Goal: Information Seeking & Learning: Check status

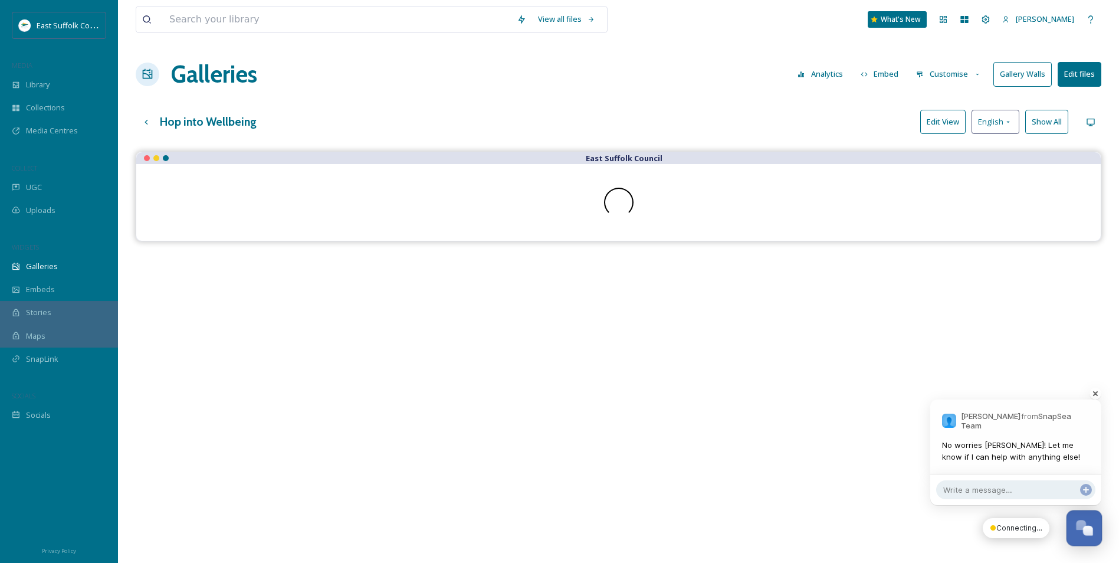
scroll to position [5687, 0]
drag, startPoint x: 984, startPoint y: 457, endPoint x: 977, endPoint y: 453, distance: 8.2
click at [980, 453] on span "No worries [PERSON_NAME]! Let me know if I can help with anything else!" at bounding box center [1016, 451] width 148 height 23
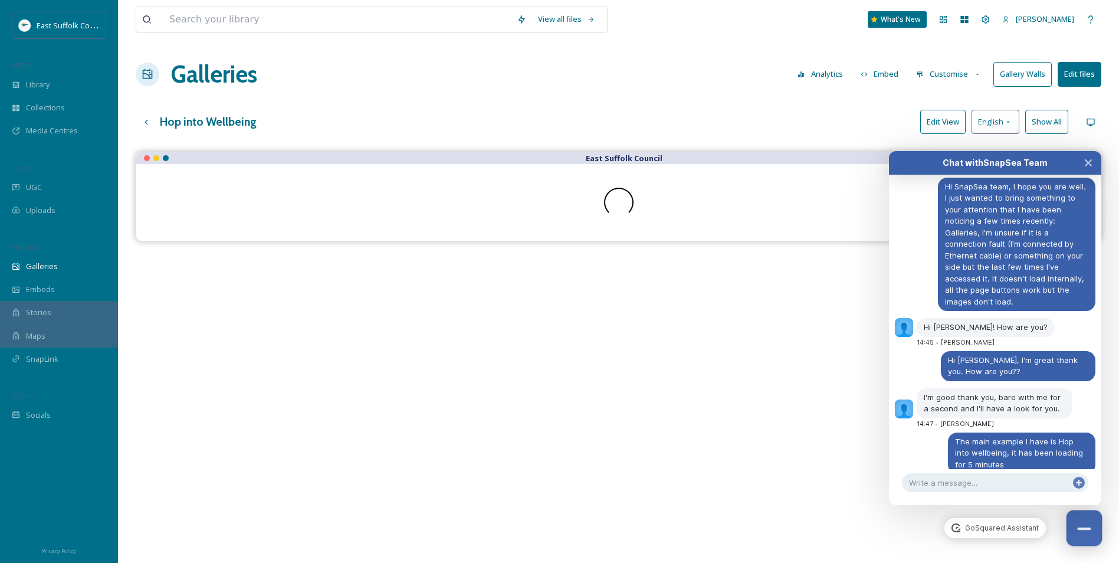
click at [1089, 538] on button "Close Chat" at bounding box center [1085, 528] width 36 height 36
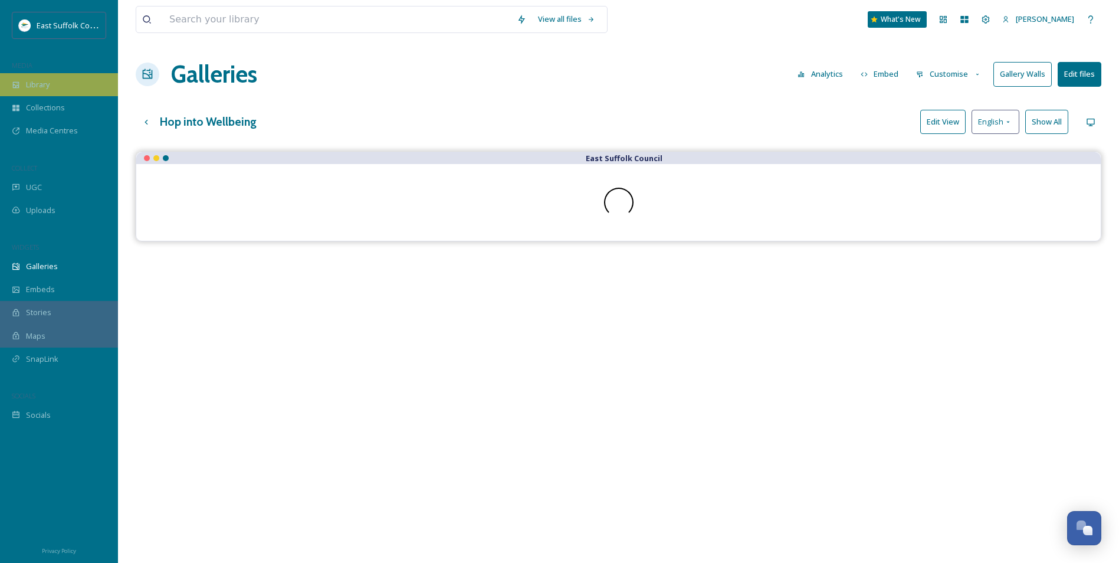
click at [76, 84] on div "Library" at bounding box center [59, 84] width 118 height 23
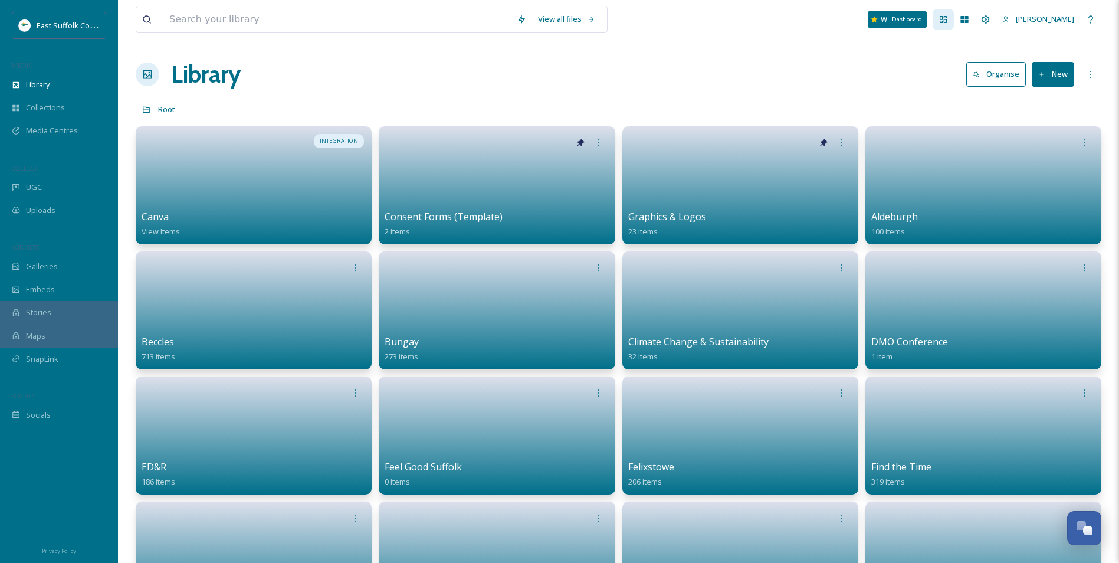
click at [947, 22] on icon at bounding box center [943, 19] width 7 height 7
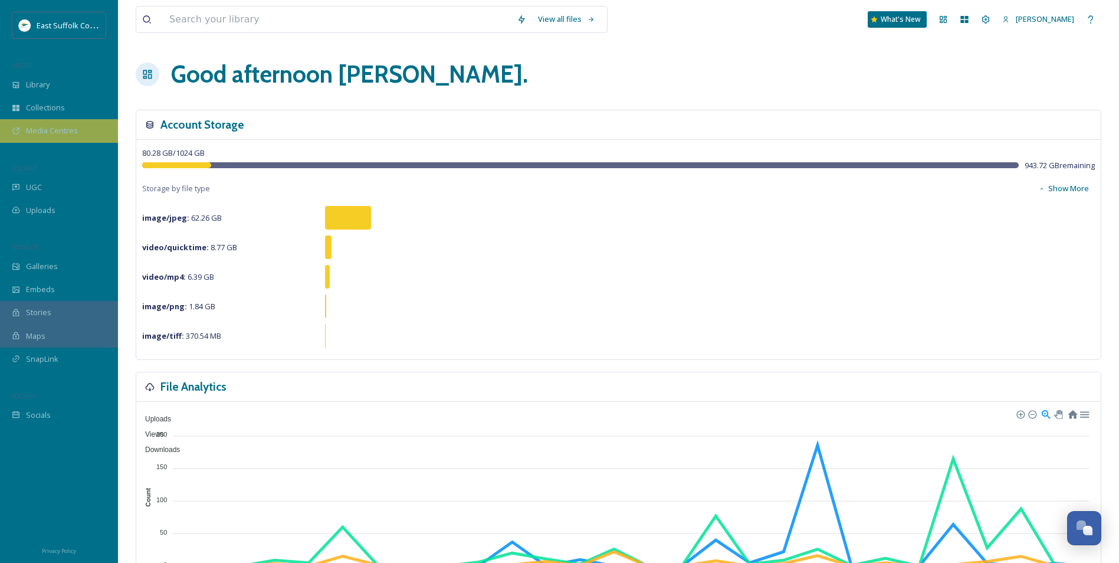
click at [47, 130] on span "Media Centres" at bounding box center [52, 130] width 52 height 11
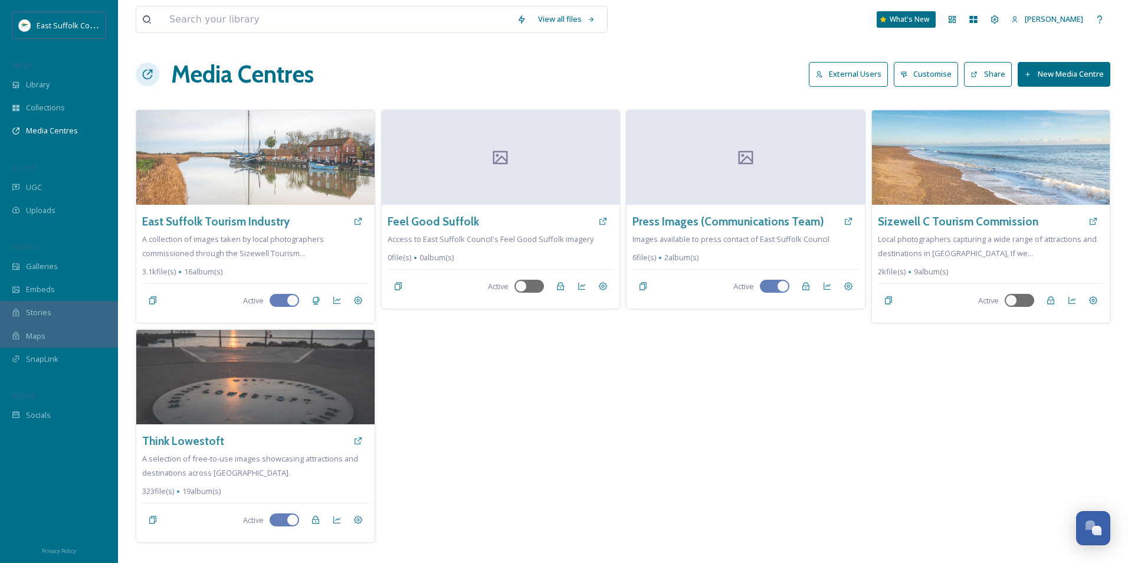
click at [338, 299] on icon at bounding box center [336, 300] width 9 height 9
click at [536, 419] on div "Feel Good Suffolk Access to East Suffolk Council's Feel Good Suffolk imagery 0 …" at bounding box center [501, 326] width 240 height 433
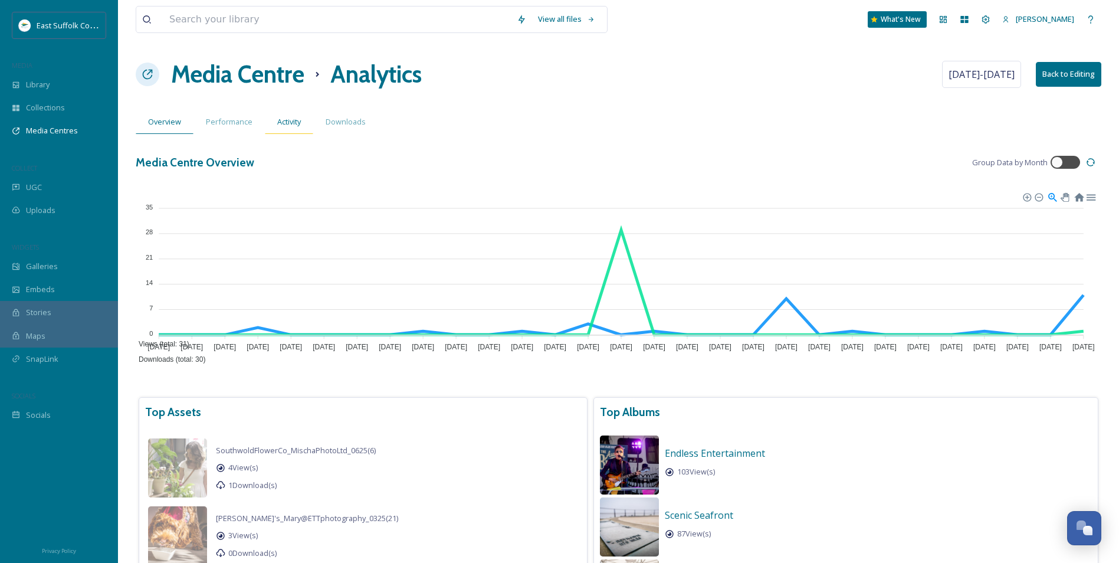
click at [280, 122] on span "Activity" at bounding box center [289, 121] width 24 height 11
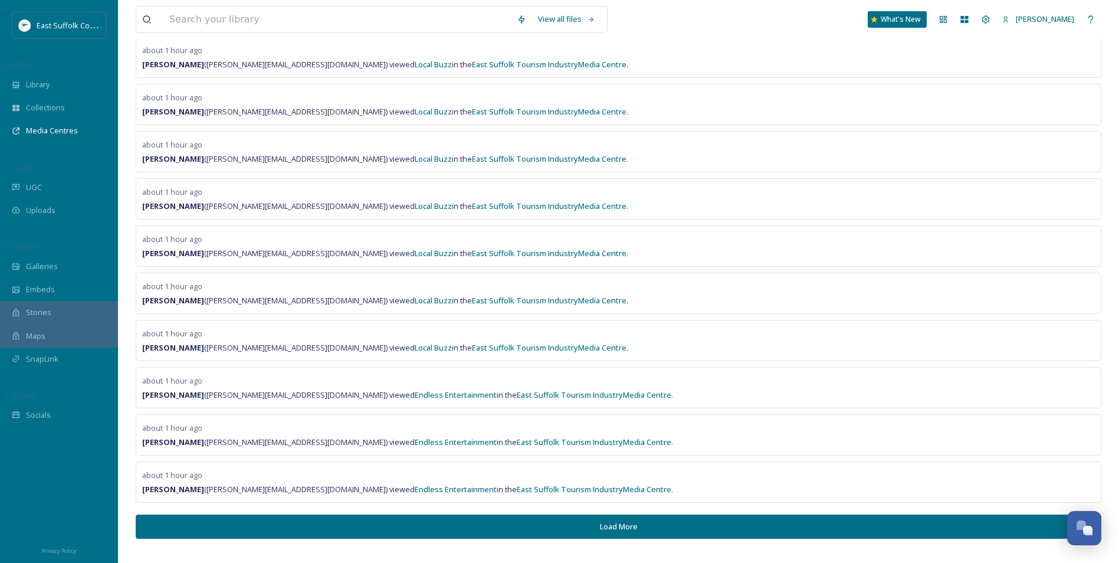
scroll to position [638, 0]
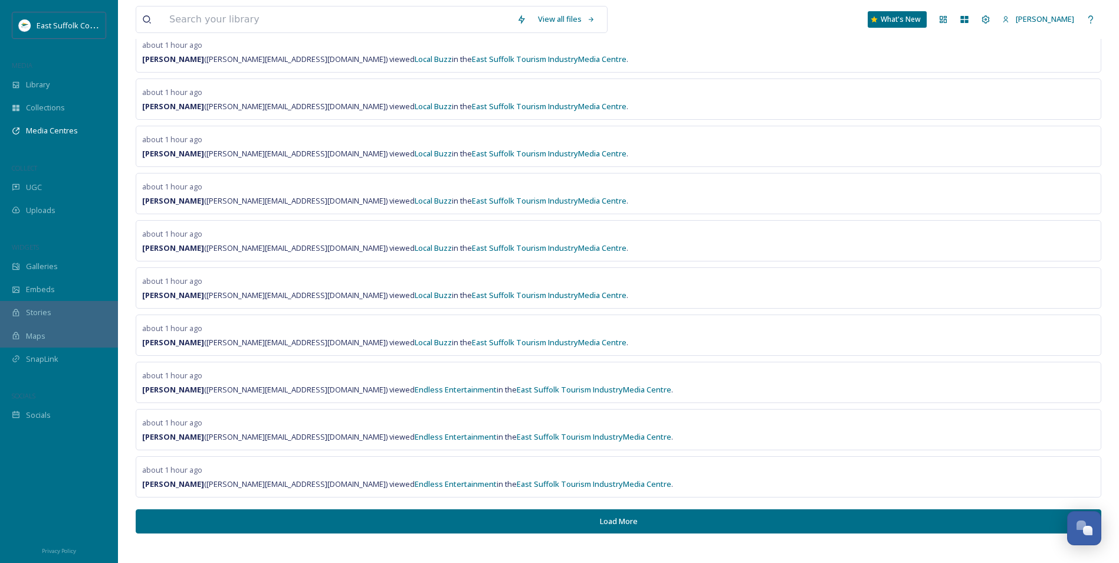
click at [477, 507] on div "about 1 hour ago Unknown accessed the East Suffolk Tourism Industry Media Centr…" at bounding box center [619, 36] width 966 height 993
click at [472, 520] on button "Load More" at bounding box center [619, 521] width 966 height 24
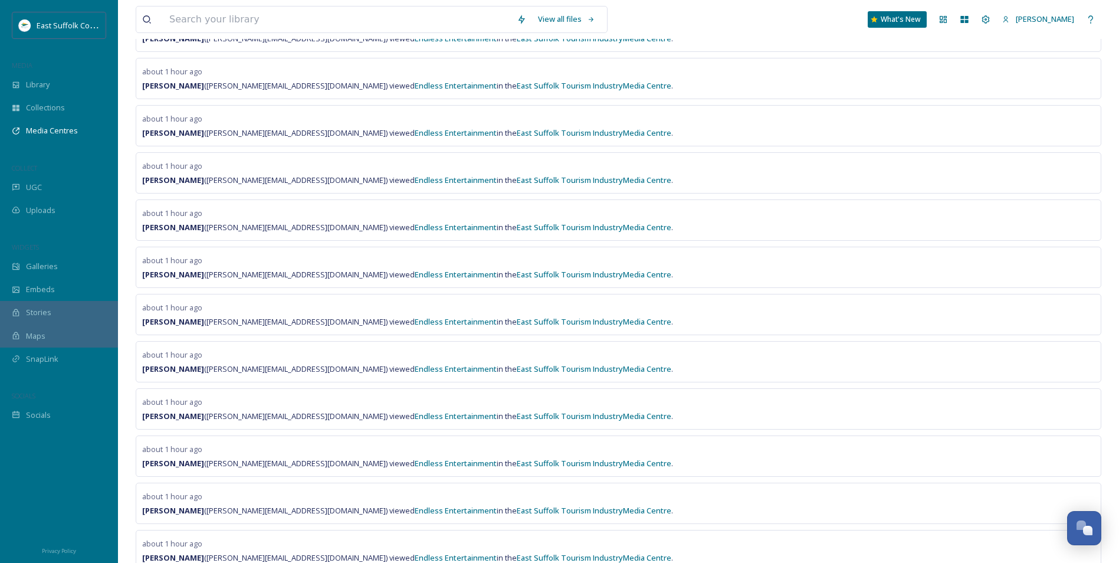
scroll to position [1583, 0]
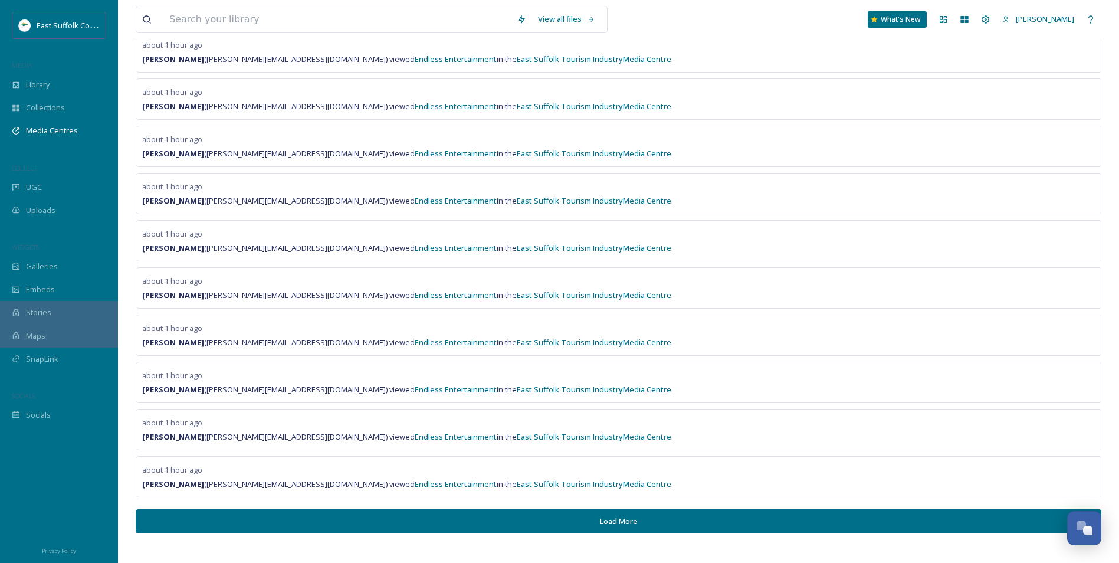
click at [531, 518] on button "Load More" at bounding box center [619, 521] width 966 height 24
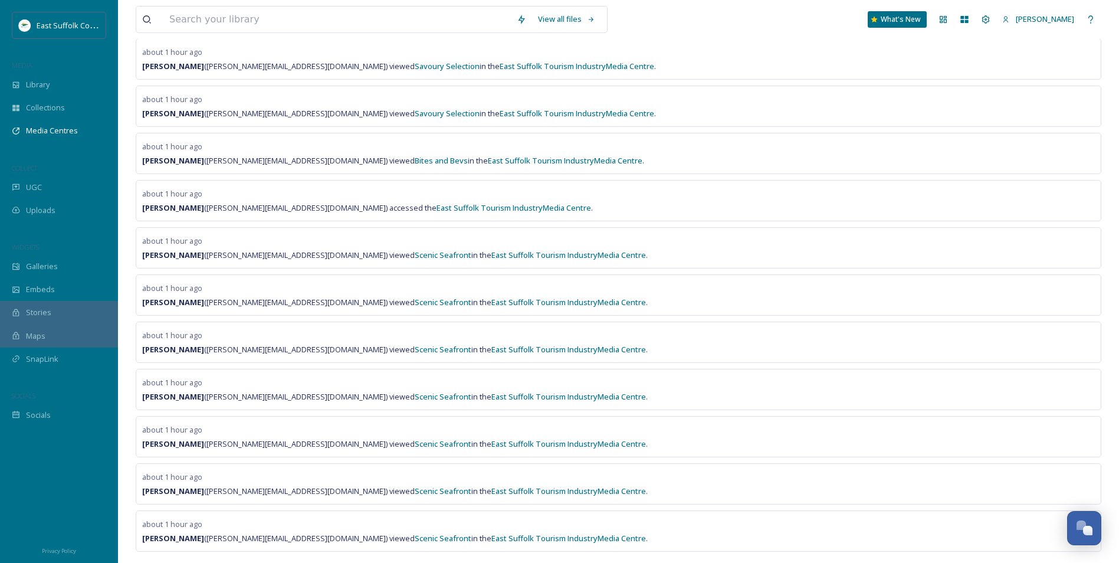
scroll to position [2527, 0]
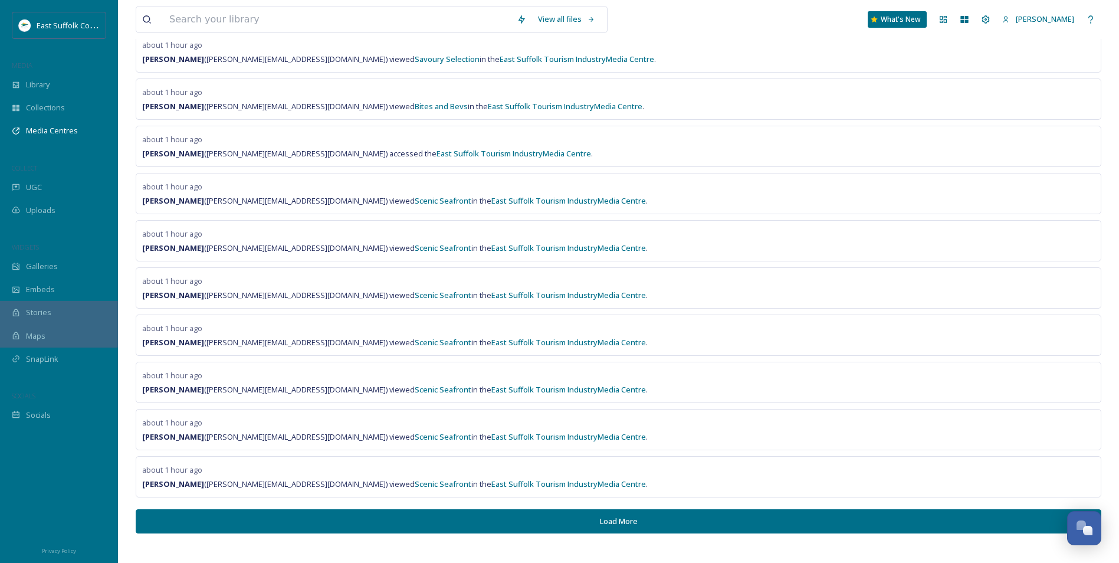
click at [507, 513] on button "Load More" at bounding box center [619, 521] width 966 height 24
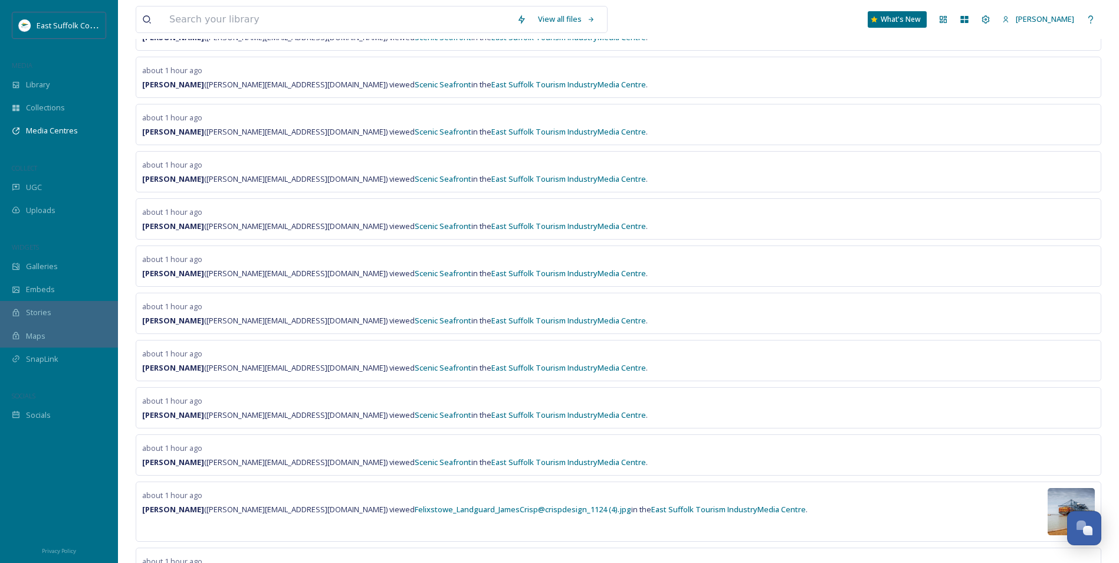
scroll to position [3490, 0]
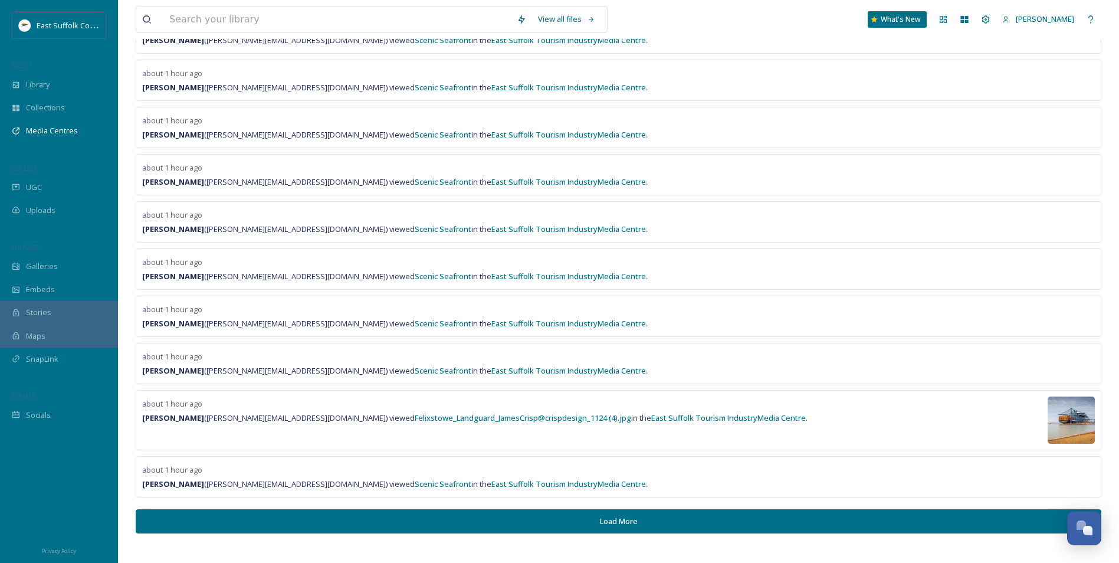
drag, startPoint x: 543, startPoint y: 513, endPoint x: 536, endPoint y: 523, distance: 12.4
click at [536, 523] on button "Load More" at bounding box center [619, 521] width 966 height 24
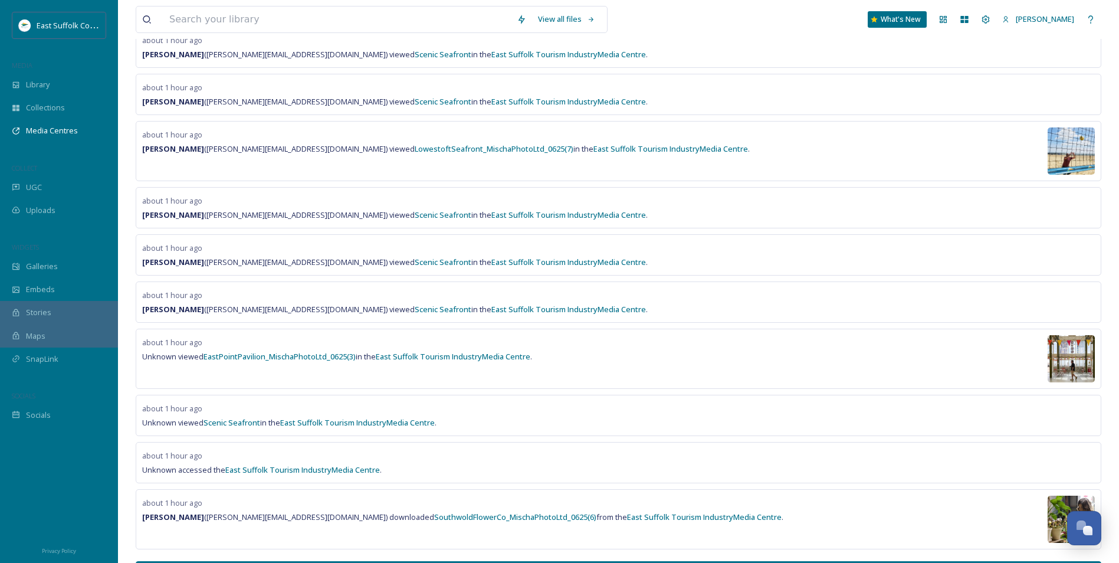
scroll to position [4528, 0]
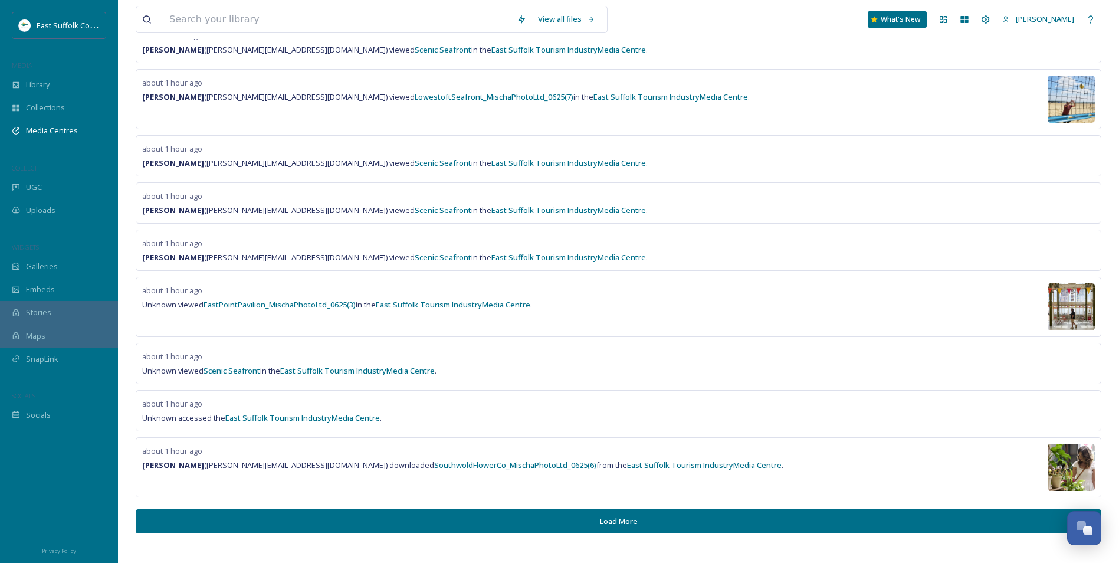
click at [319, 522] on button "Load More" at bounding box center [619, 521] width 966 height 24
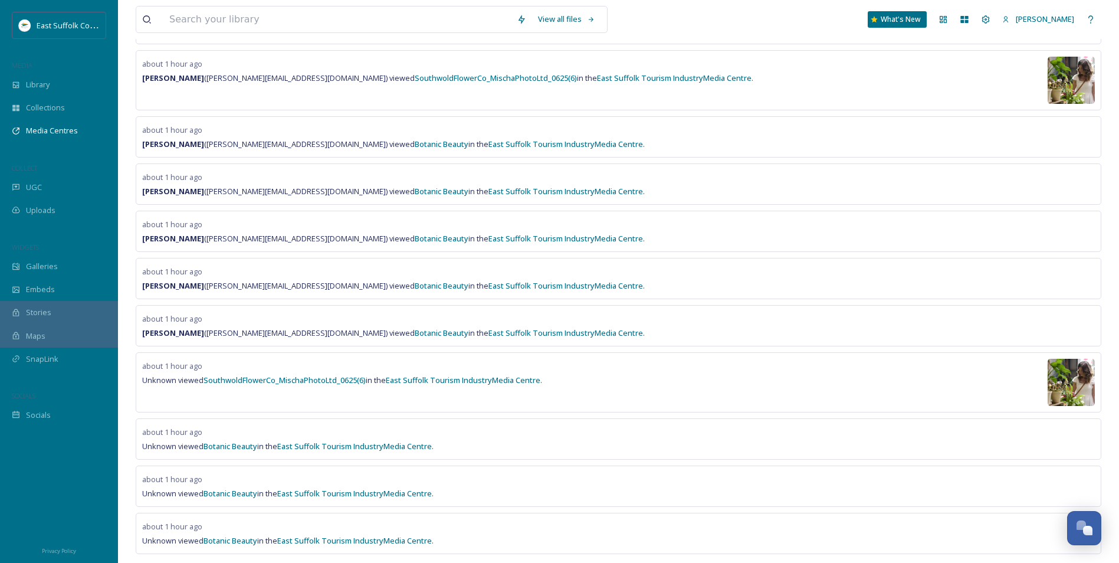
scroll to position [5548, 0]
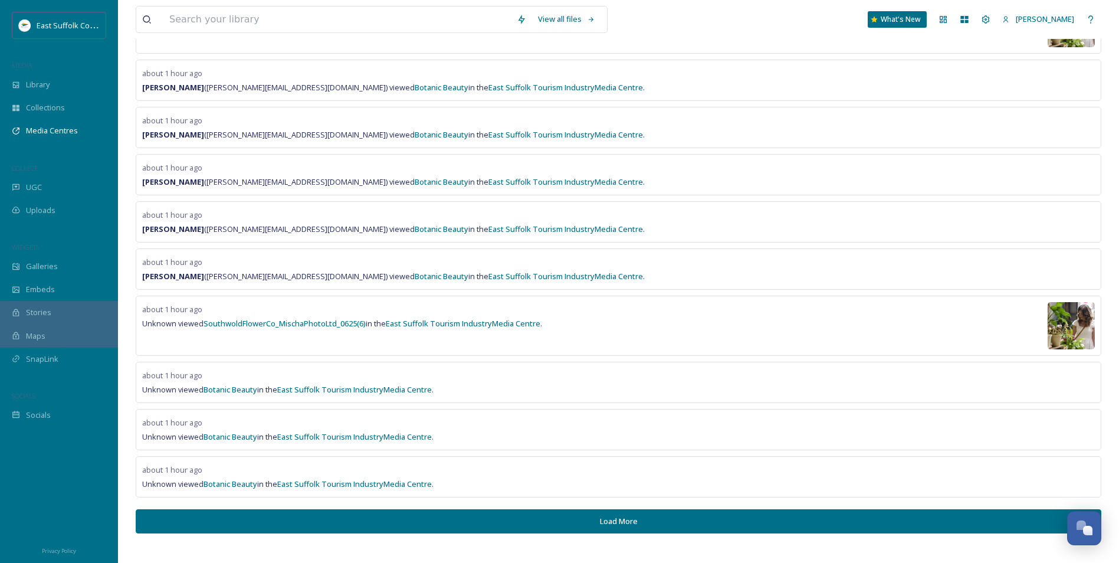
click at [267, 516] on button "Load More" at bounding box center [619, 521] width 966 height 24
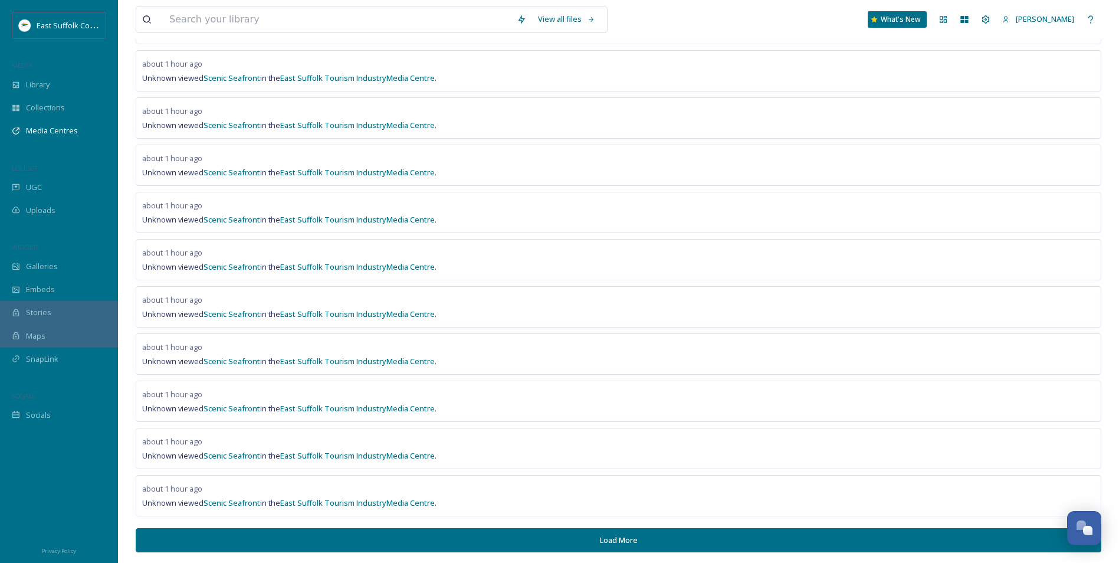
scroll to position [6511, 0]
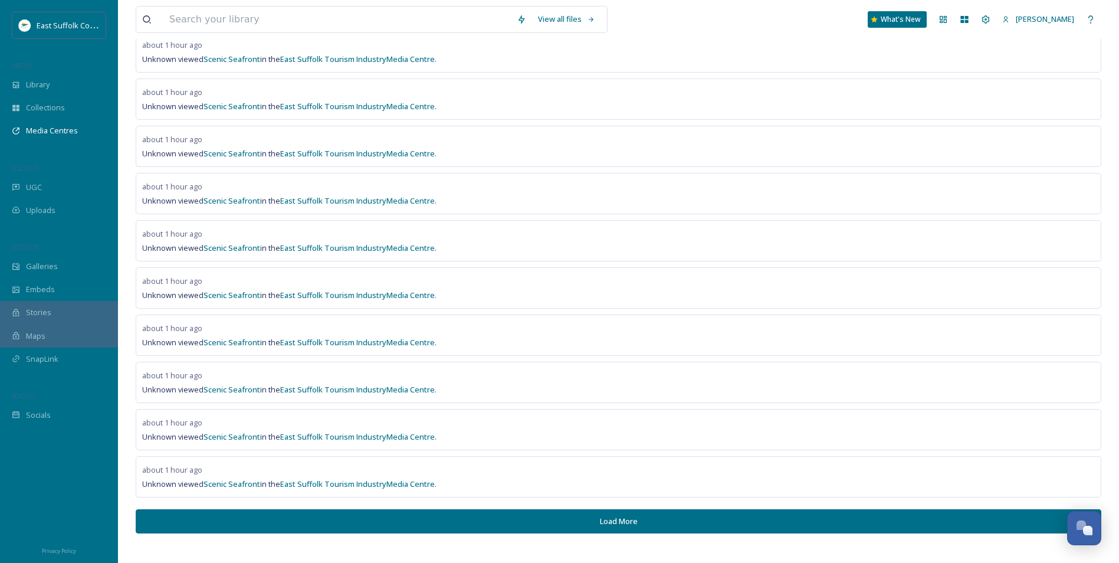
drag, startPoint x: 369, startPoint y: 515, endPoint x: 363, endPoint y: 524, distance: 10.3
click at [363, 524] on button "Load More" at bounding box center [619, 521] width 966 height 24
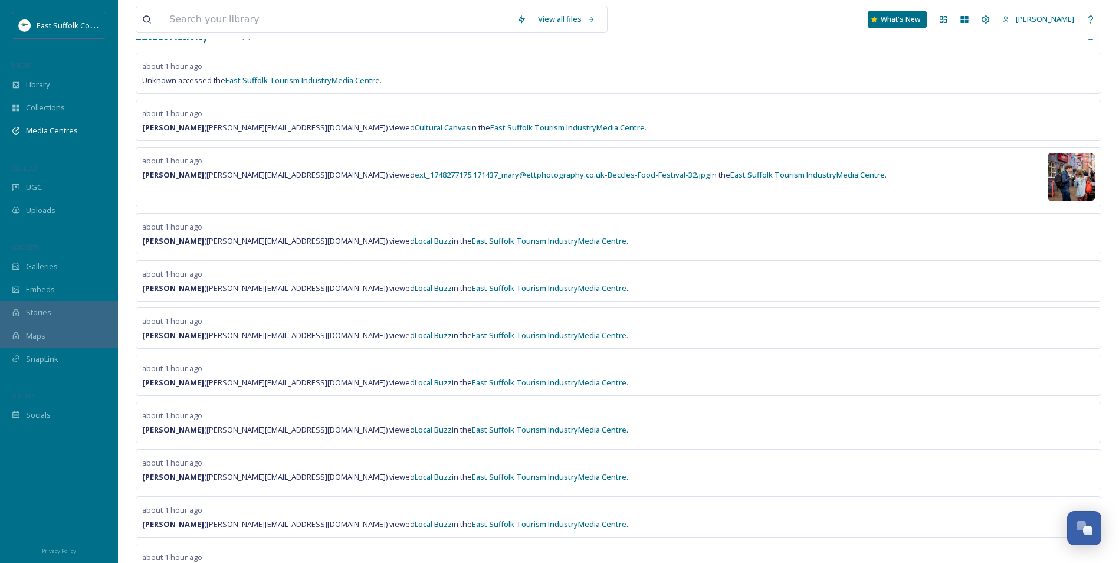
scroll to position [0, 0]
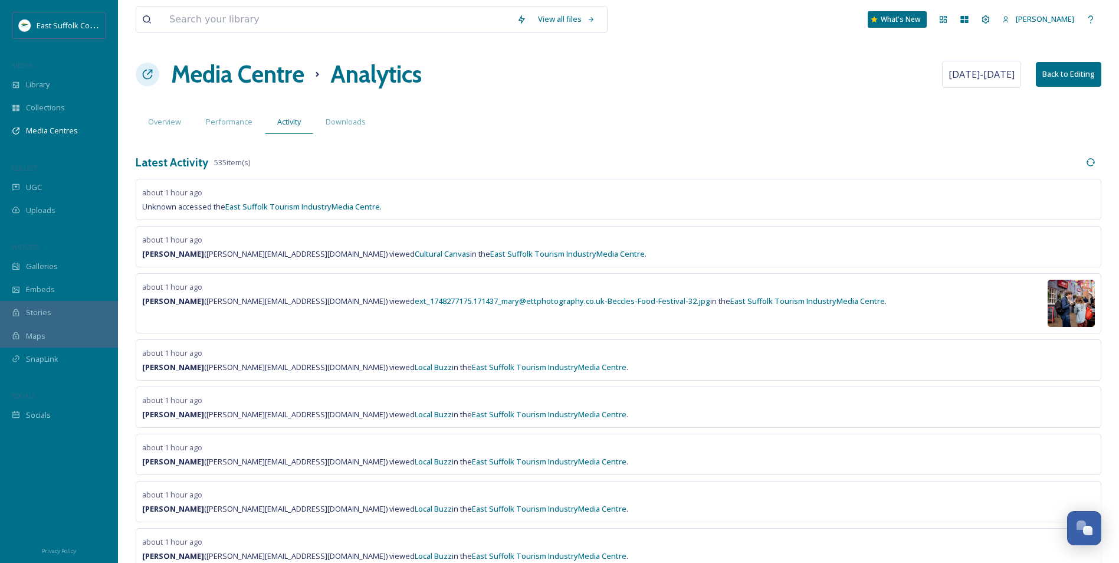
drag, startPoint x: 327, startPoint y: 374, endPoint x: 313, endPoint y: 230, distance: 145.2
click at [218, 120] on span "Performance" at bounding box center [229, 121] width 47 height 11
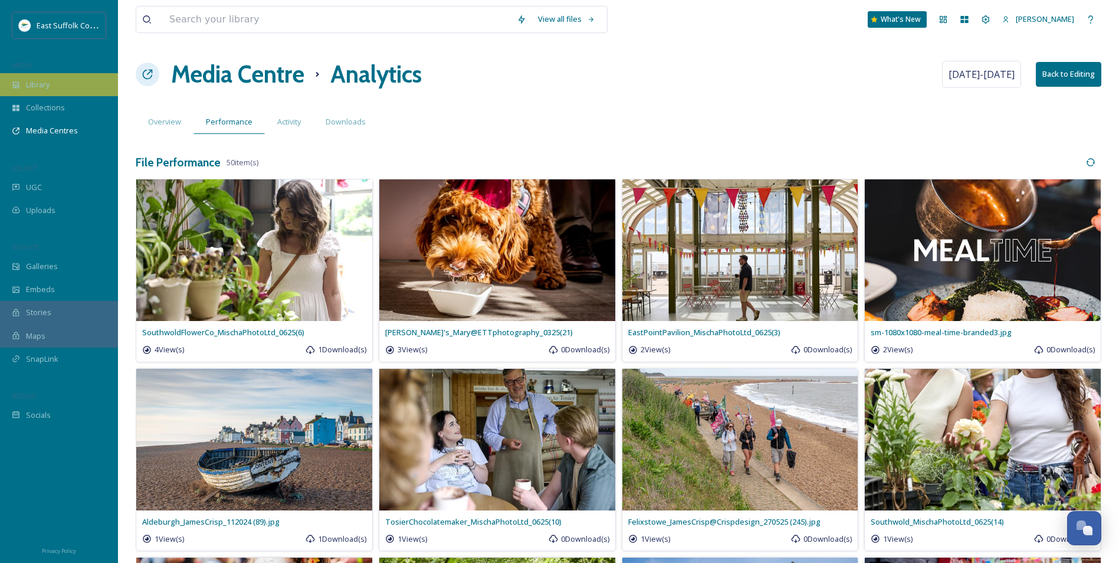
click at [81, 80] on div "Library" at bounding box center [59, 84] width 118 height 23
